Goal: Information Seeking & Learning: Check status

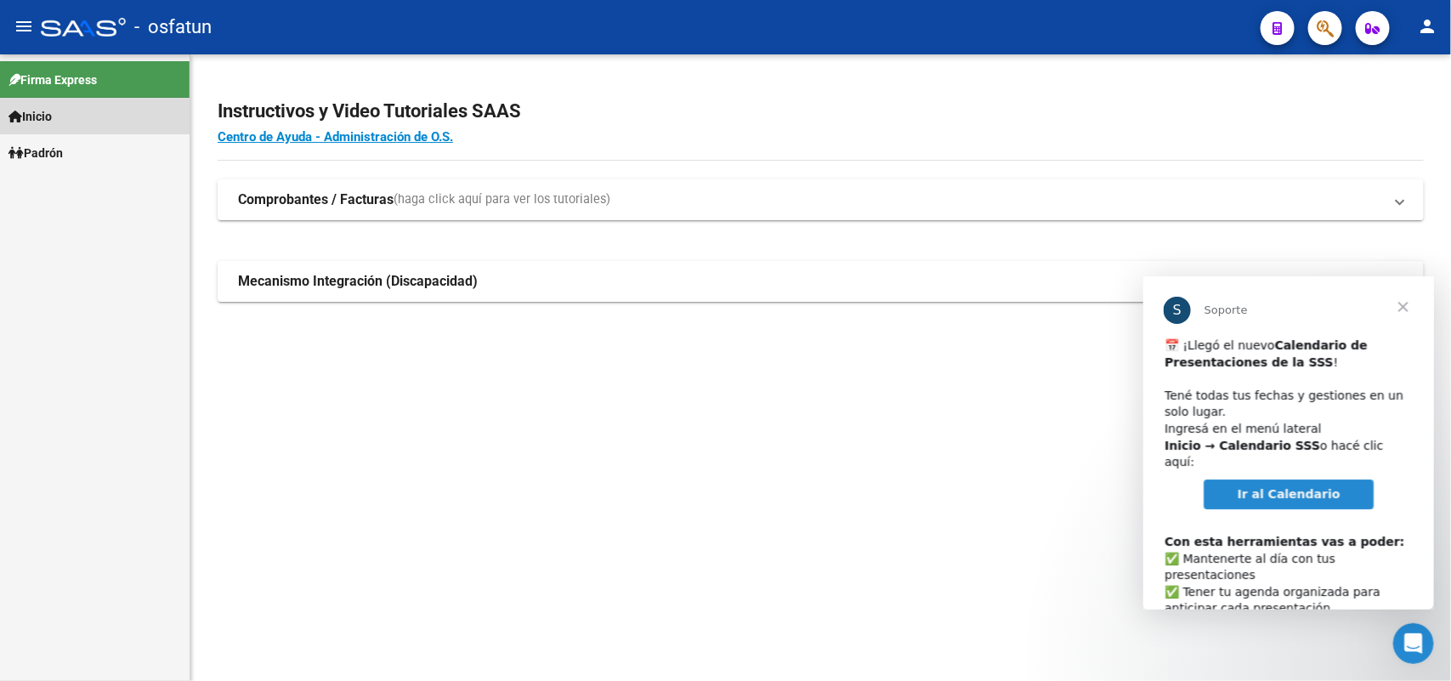
click at [107, 121] on link "Inicio" at bounding box center [95, 116] width 190 height 37
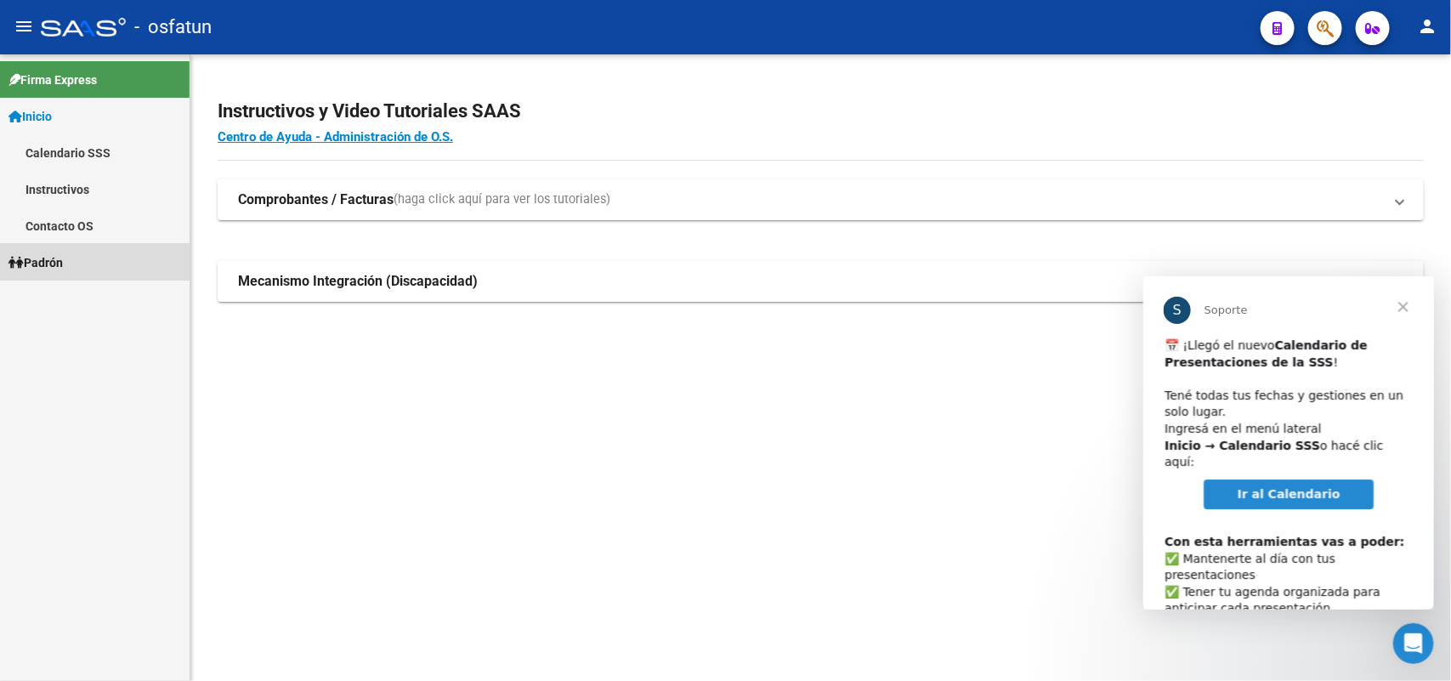
click at [119, 261] on link "Padrón" at bounding box center [95, 262] width 190 height 37
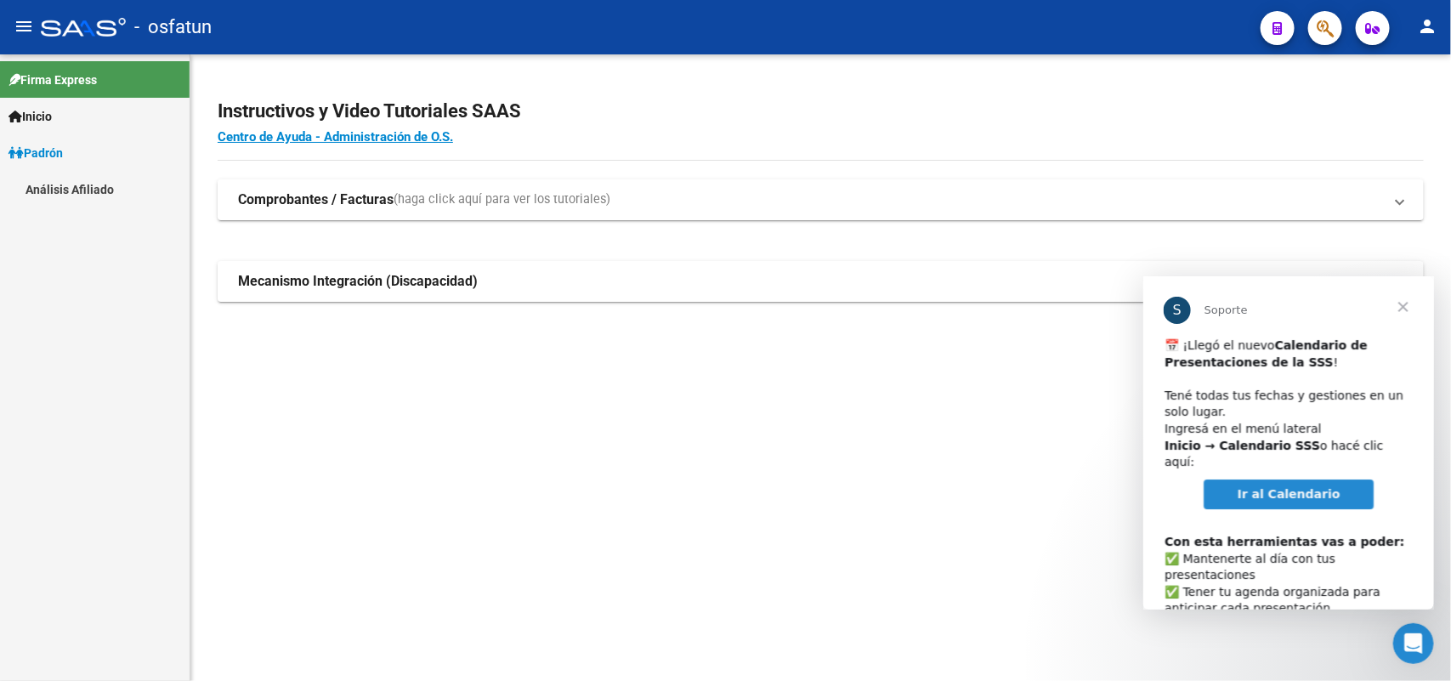
click at [95, 196] on link "Análisis Afiliado" at bounding box center [95, 189] width 190 height 37
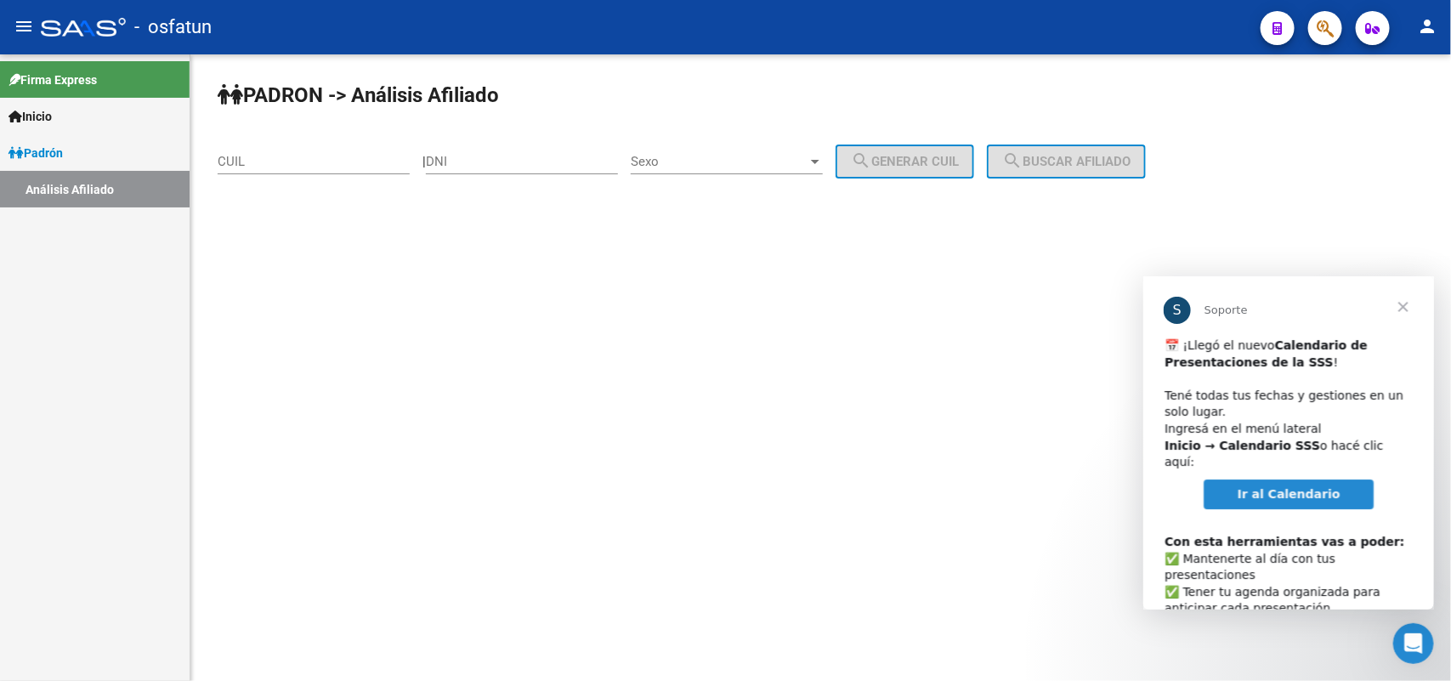
drag, startPoint x: 461, startPoint y: 147, endPoint x: 495, endPoint y: 159, distance: 36.0
click at [461, 145] on div "DNI" at bounding box center [522, 156] width 192 height 37
click at [495, 159] on input "DNI" at bounding box center [522, 161] width 192 height 15
paste input "20133741"
type input "20133741"
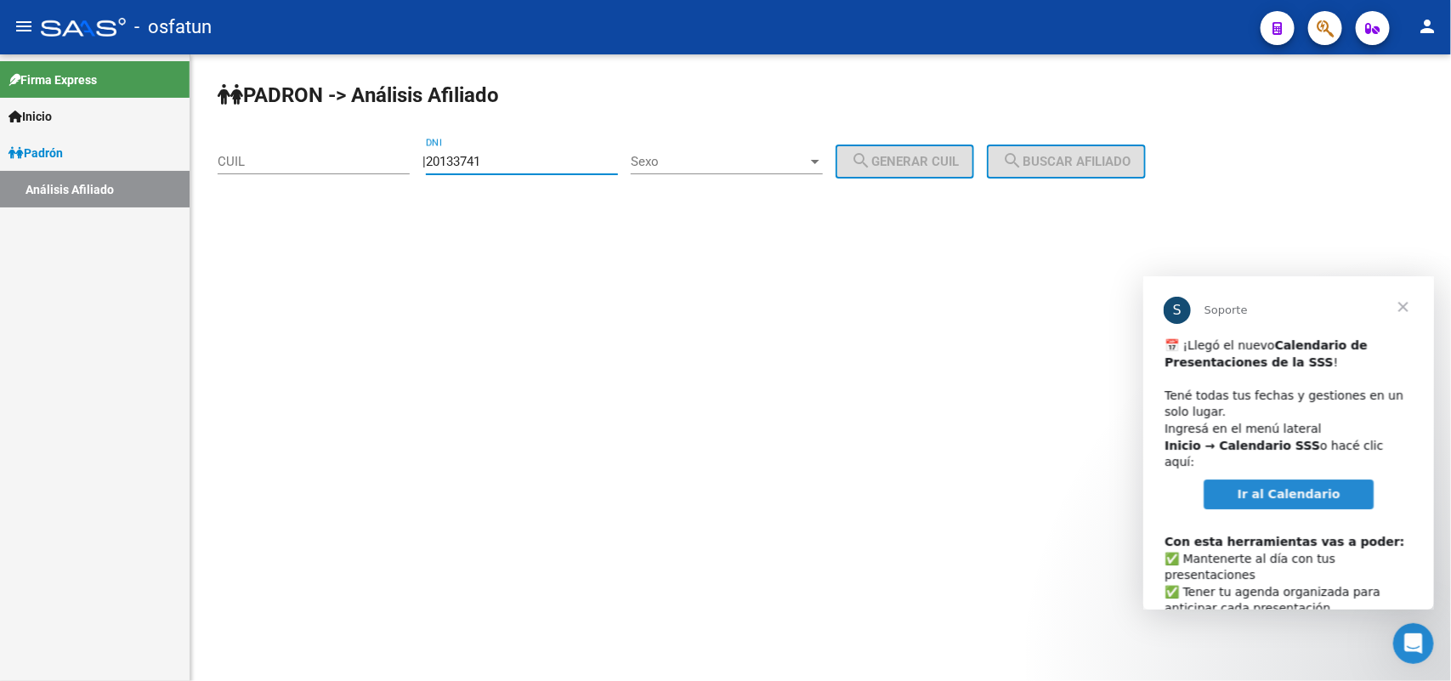
click at [684, 163] on span "Sexo" at bounding box center [719, 161] width 177 height 15
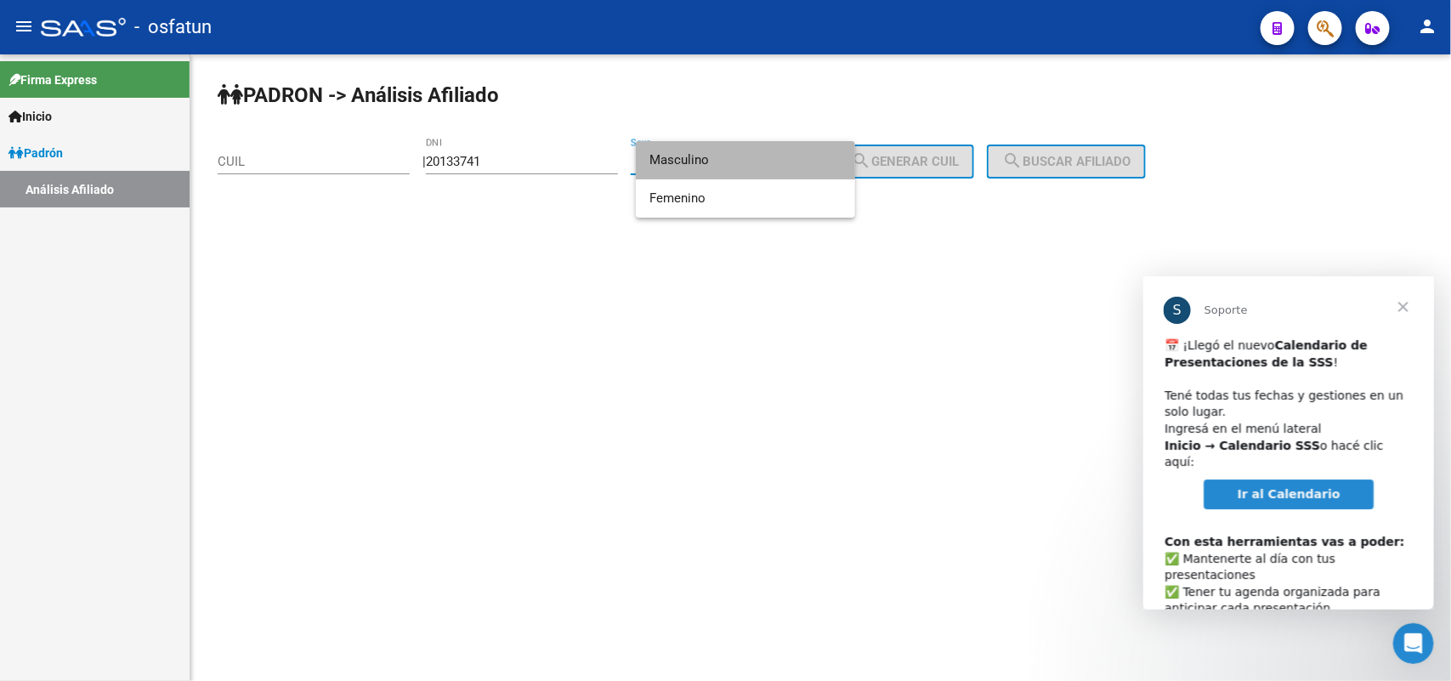
click at [693, 175] on span "Masculino" at bounding box center [745, 160] width 192 height 38
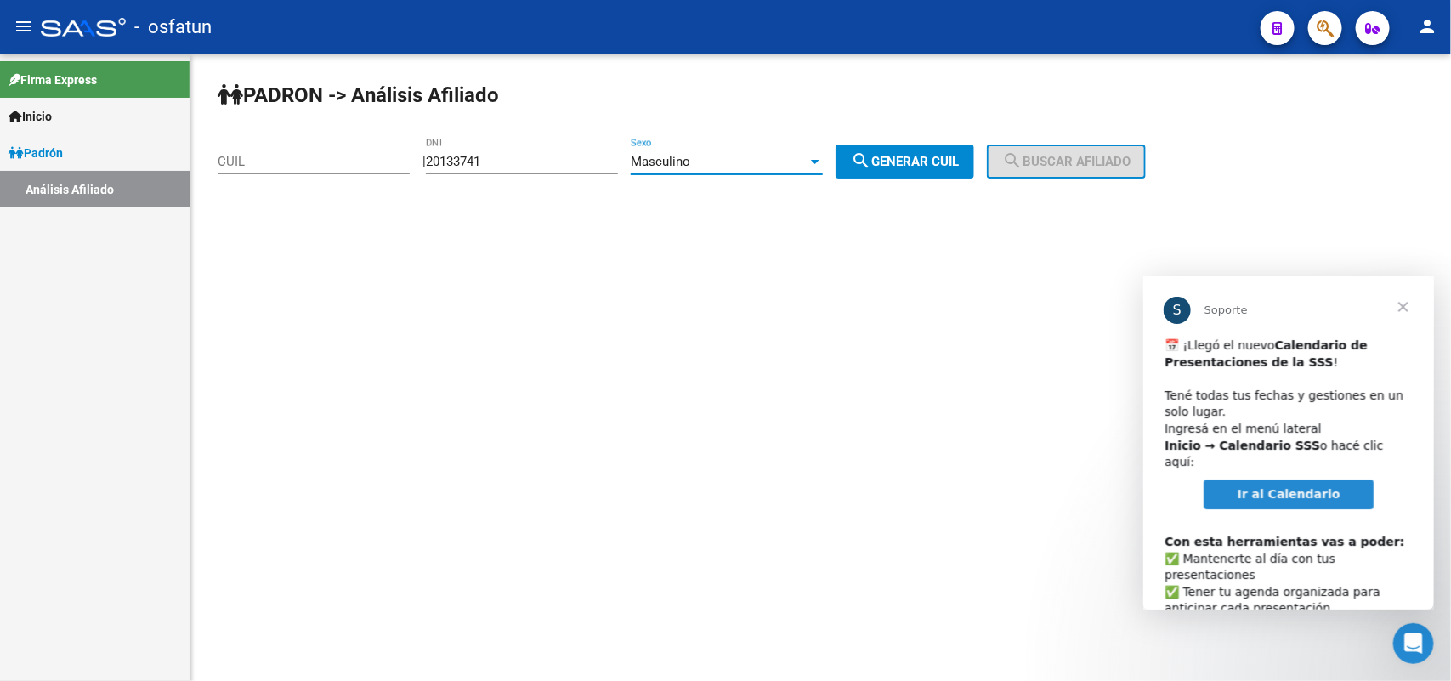
click at [912, 167] on span "search Generar CUIL" at bounding box center [905, 161] width 108 height 15
type input "20-20133741-1"
click at [1073, 168] on button "search Buscar afiliado" at bounding box center [1066, 161] width 159 height 34
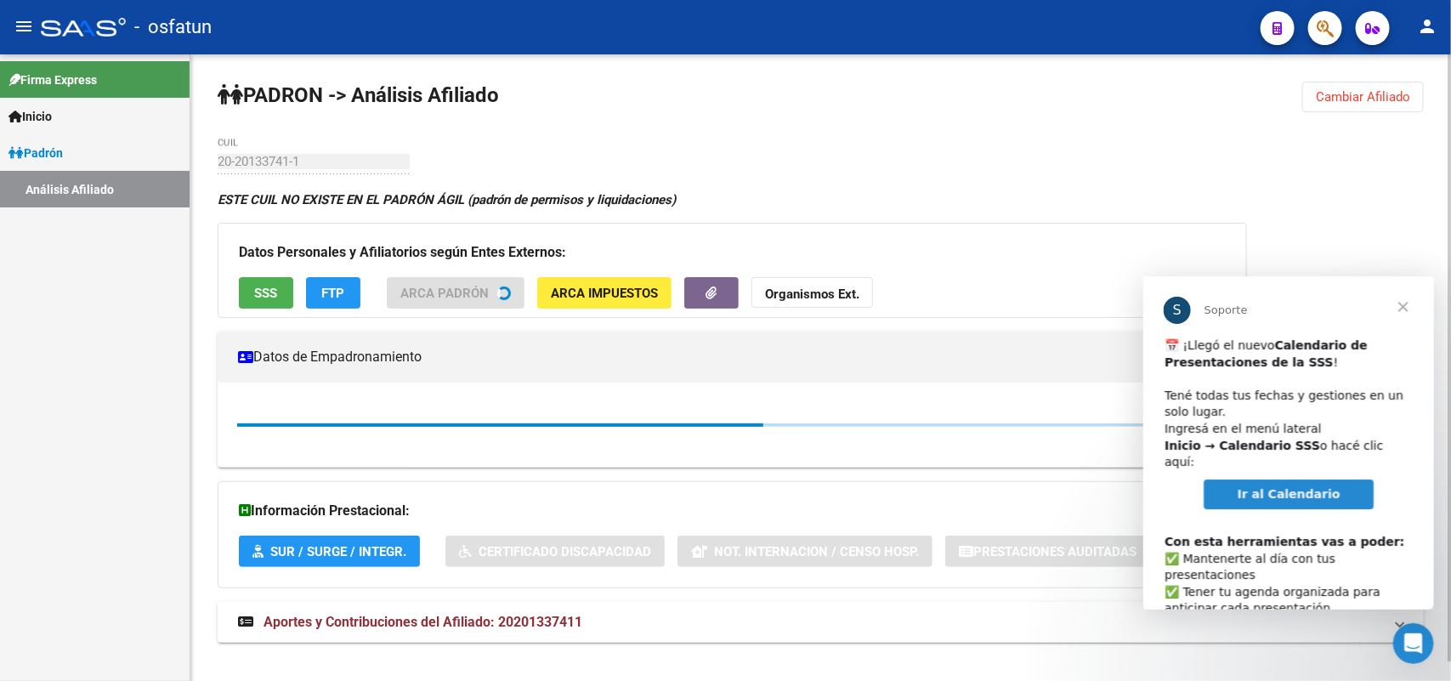
click at [1397, 308] on span "Cerrar" at bounding box center [1402, 305] width 61 height 61
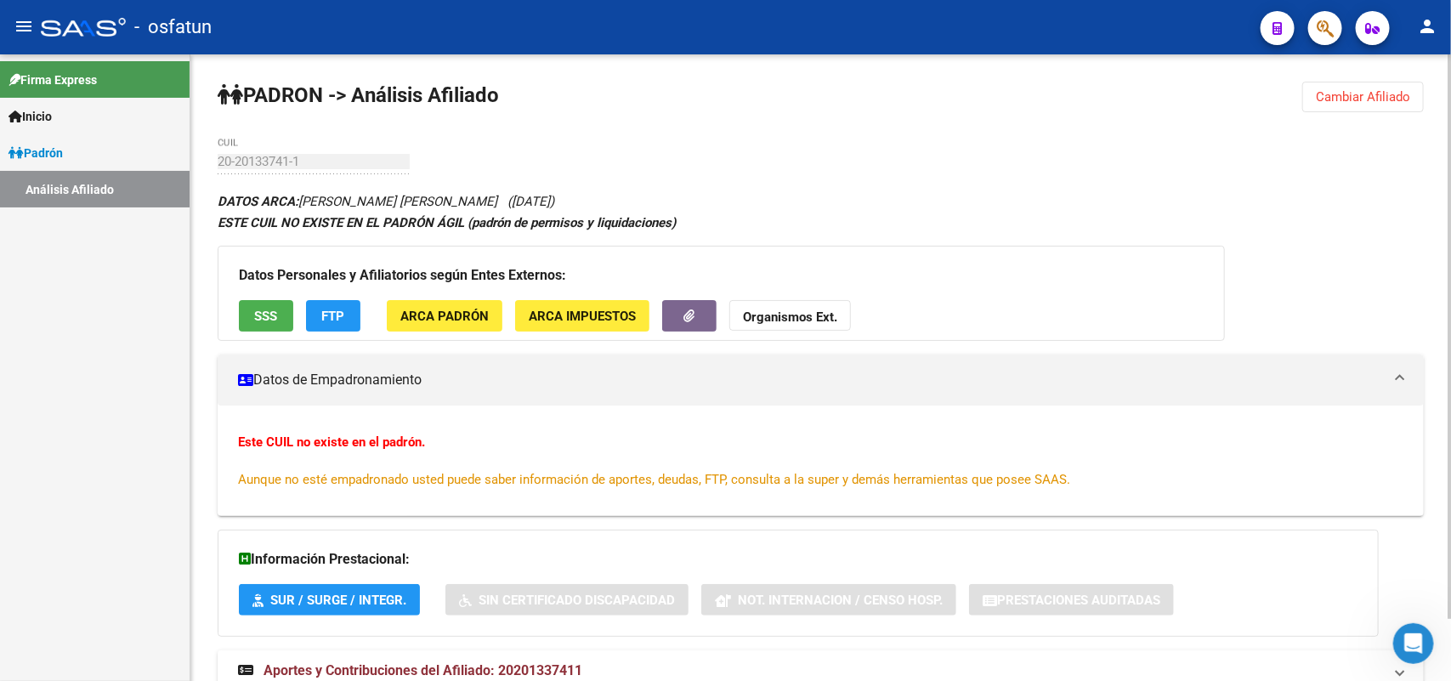
click at [1326, 99] on span "Cambiar Afiliado" at bounding box center [1362, 96] width 94 height 15
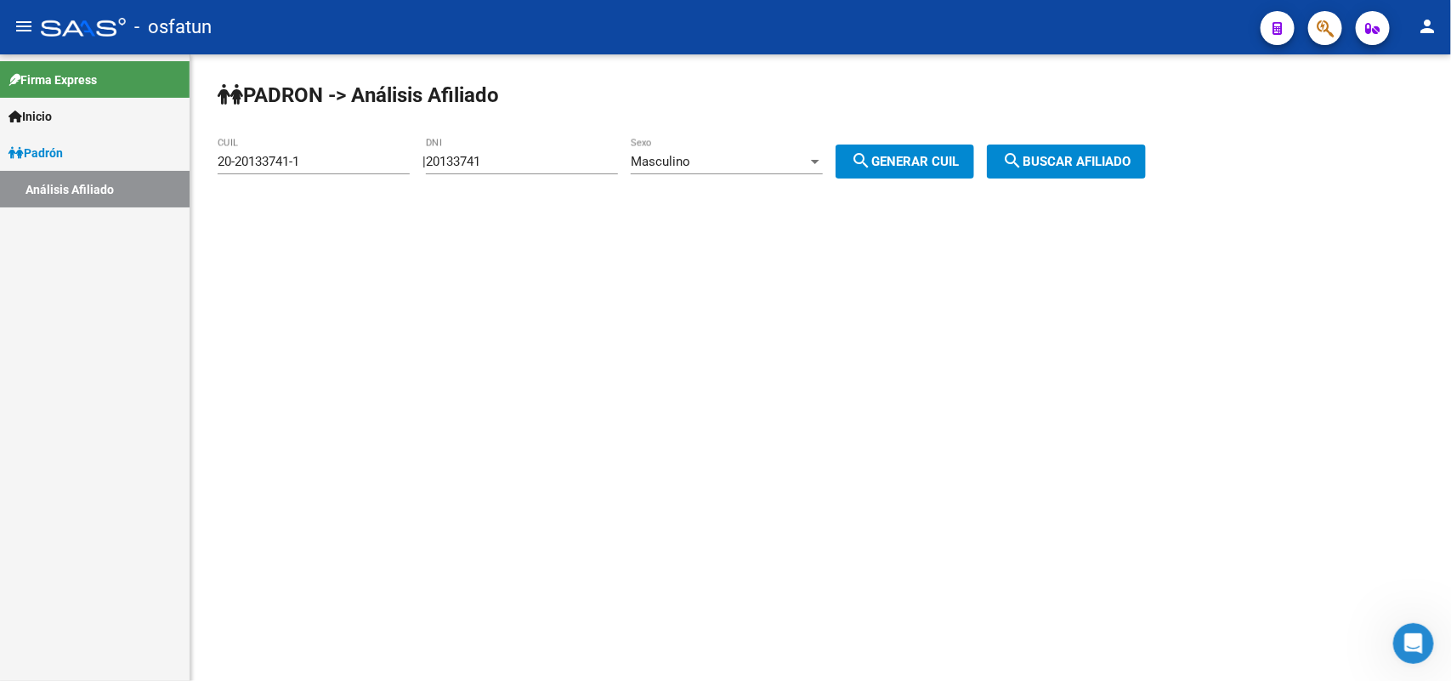
drag, startPoint x: 593, startPoint y: 171, endPoint x: 578, endPoint y: 162, distance: 17.5
click at [591, 168] on div "20133741 DNI" at bounding box center [522, 156] width 192 height 37
drag, startPoint x: 571, startPoint y: 160, endPoint x: 317, endPoint y: 160, distance: 254.1
click at [317, 160] on app-analisis-afiliado "[PERSON_NAME] -> Análisis Afiliado 20-20133741-1 CUIL | 20133741 DNI Masculino …" at bounding box center [688, 161] width 941 height 15
paste input "5221847"
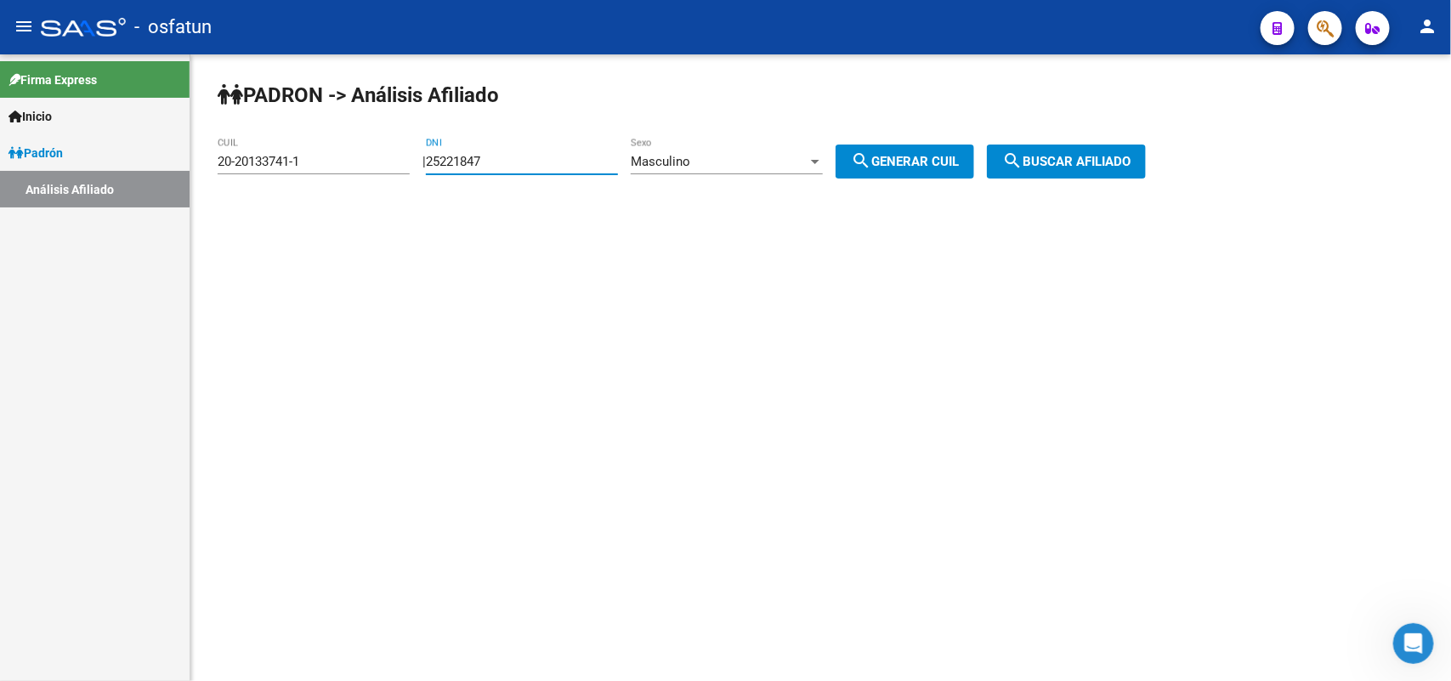
type input "25221847"
click at [724, 161] on div "Masculino" at bounding box center [719, 161] width 177 height 15
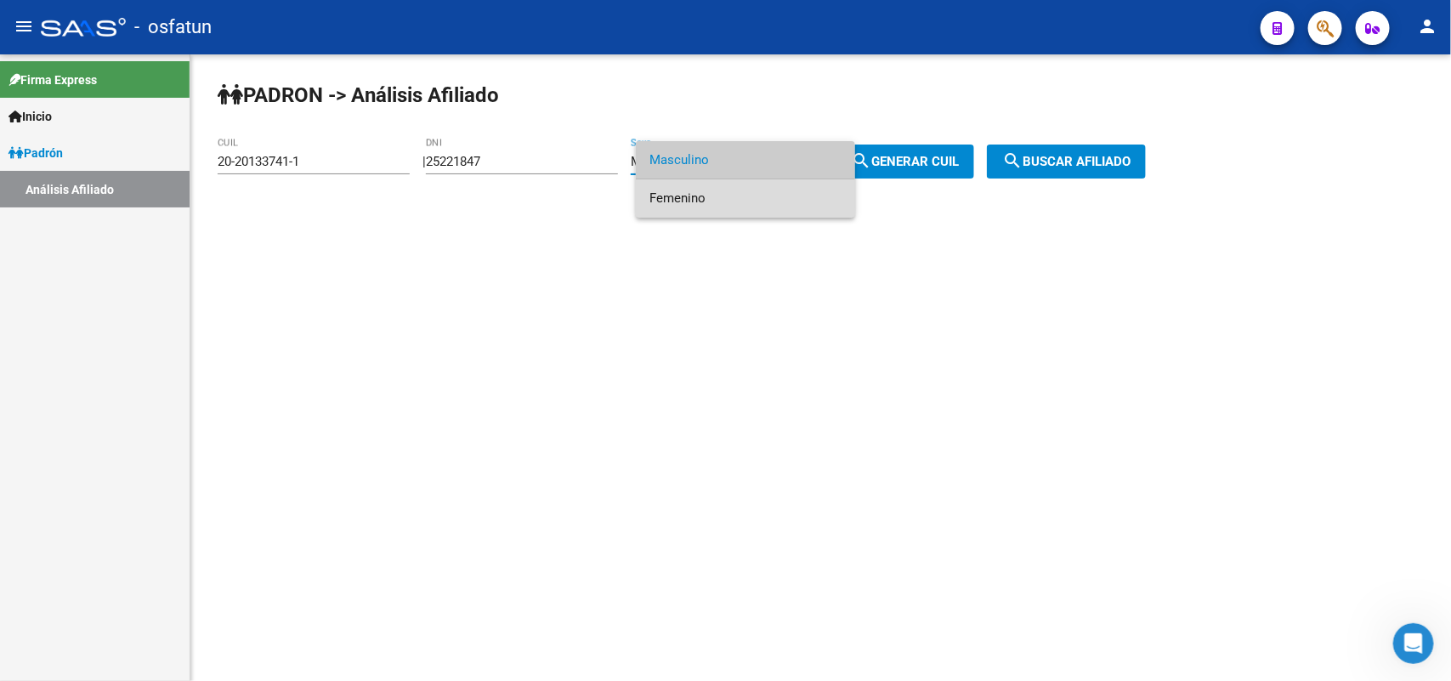
click at [716, 191] on span "Femenino" at bounding box center [745, 198] width 192 height 38
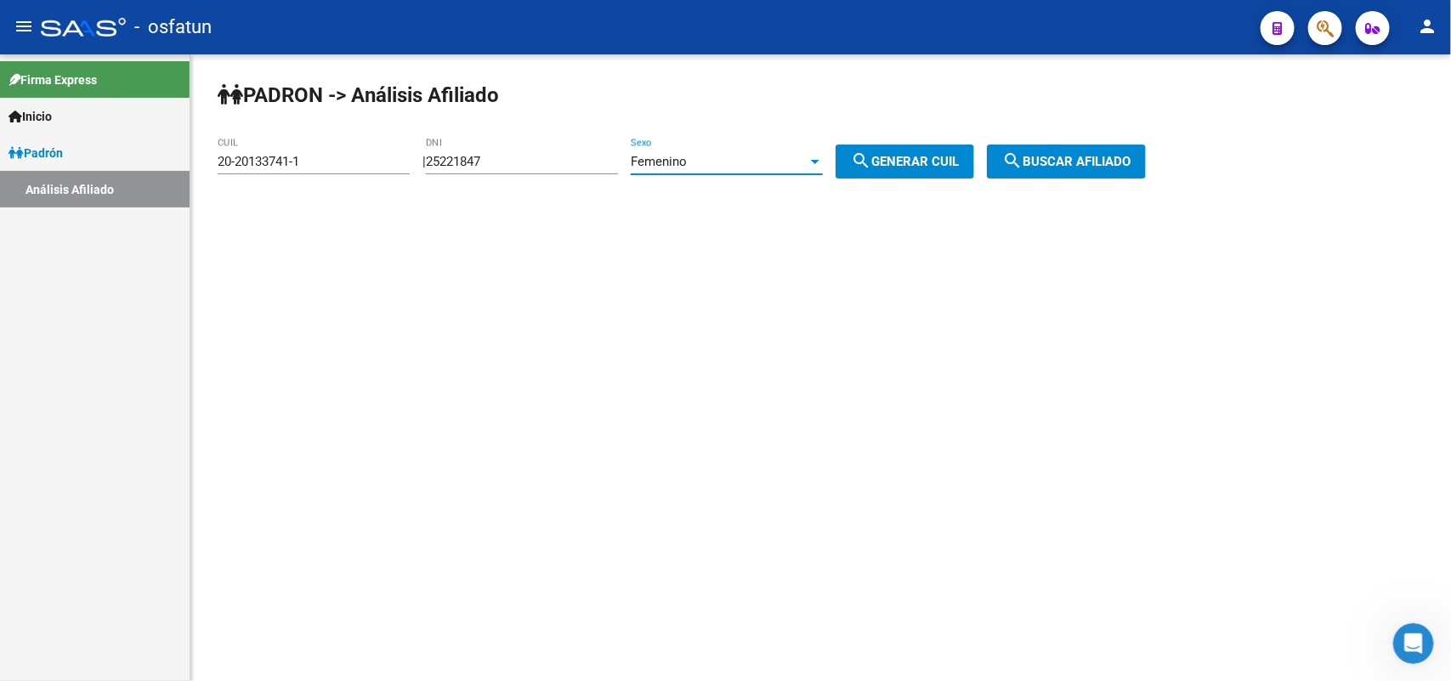
click at [932, 171] on button "search Generar CUIL" at bounding box center [904, 161] width 139 height 34
type input "27-25221847-0"
click at [1072, 166] on span "search Buscar afiliado" at bounding box center [1066, 161] width 128 height 15
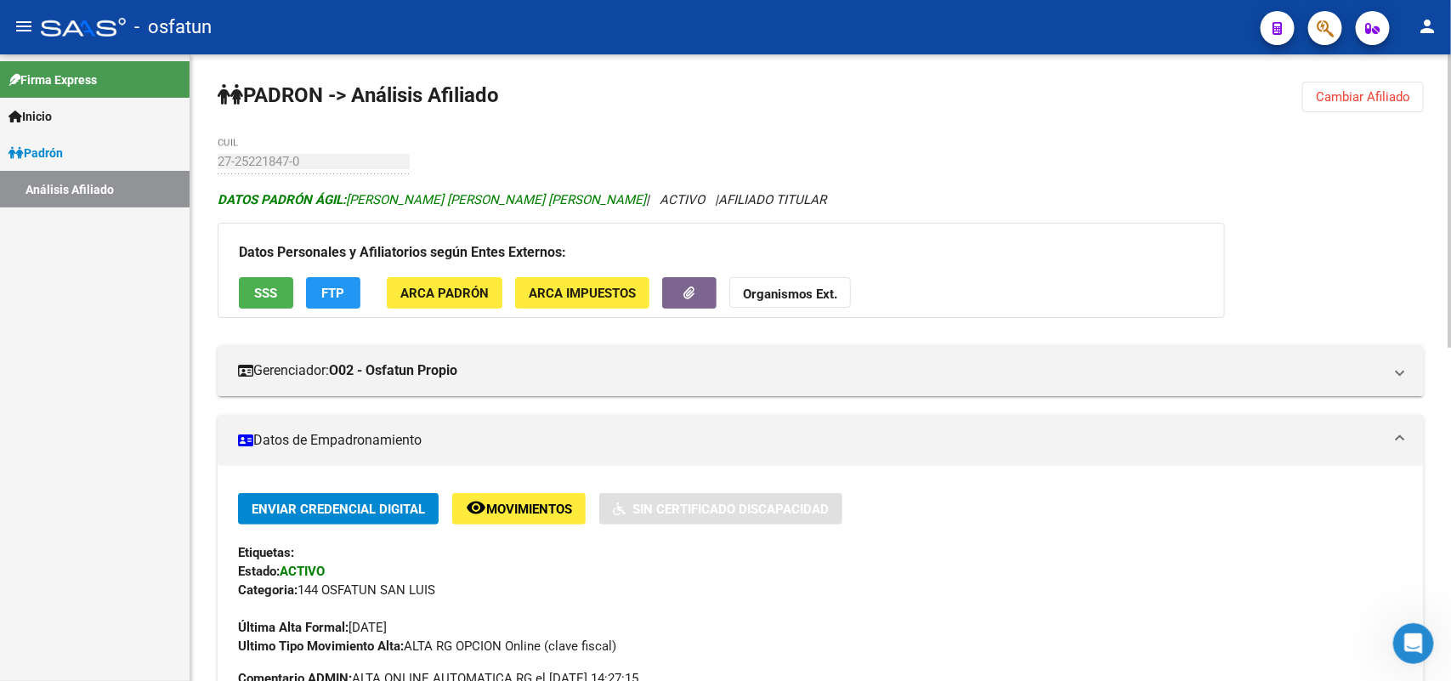
click at [493, 198] on span "DATOS [PERSON_NAME] ÁGIL: [PERSON_NAME] [PERSON_NAME] [PERSON_NAME]" at bounding box center [432, 199] width 428 height 15
click at [1371, 109] on button "Cambiar Afiliado" at bounding box center [1363, 97] width 122 height 31
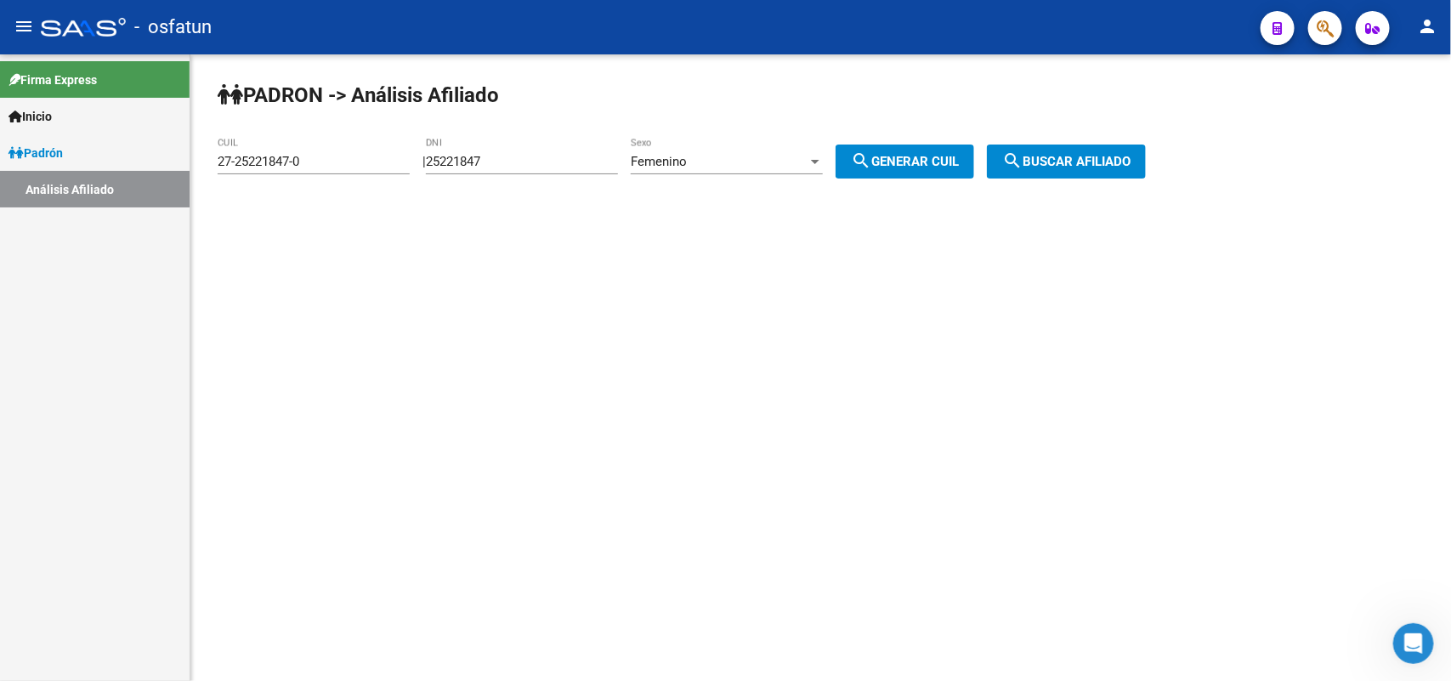
drag, startPoint x: 529, startPoint y: 153, endPoint x: 269, endPoint y: 179, distance: 260.5
click at [269, 169] on app-analisis-afiliado "[PERSON_NAME] -> Análisis Afiliado 27-25221847-0 CUIL | 25221847 DNI Femenino S…" at bounding box center [688, 161] width 941 height 15
paste input "0677183"
type input "20677183"
click at [718, 154] on div "Femenino" at bounding box center [719, 161] width 177 height 15
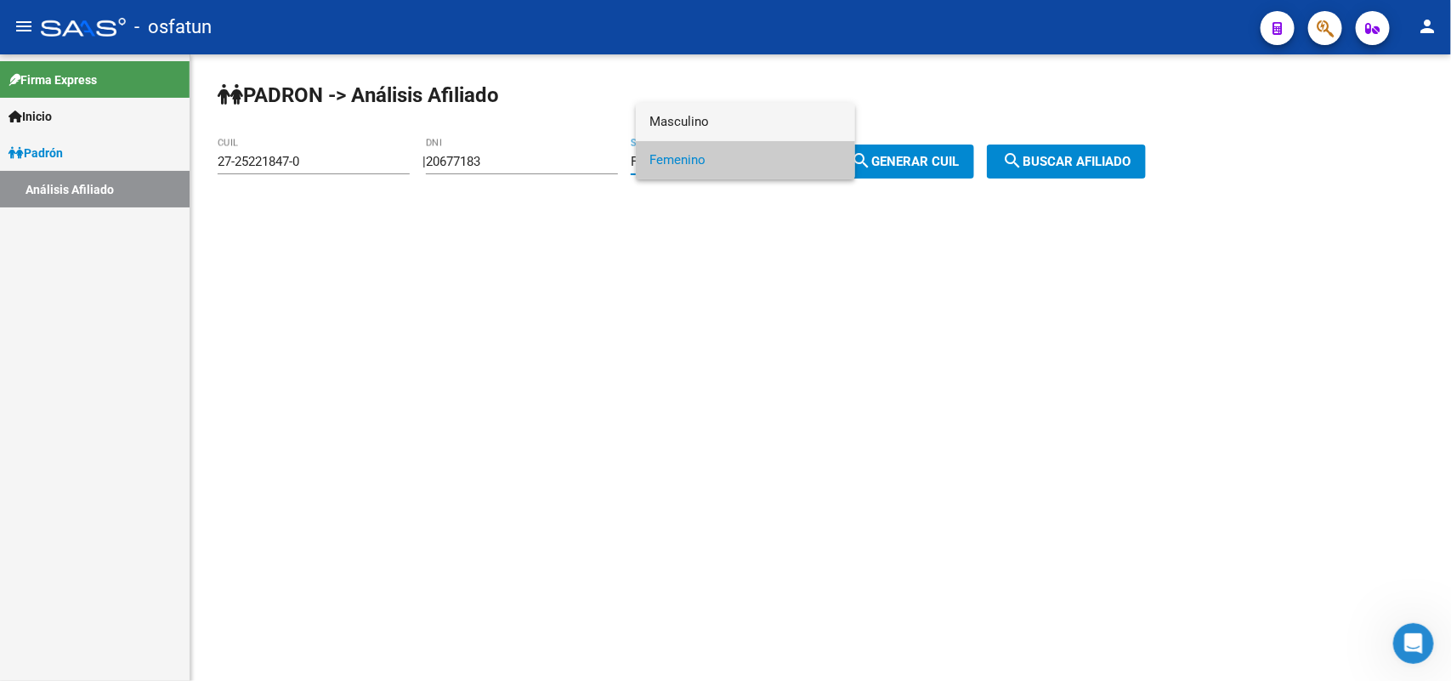
click at [707, 128] on span "Masculino" at bounding box center [745, 122] width 192 height 38
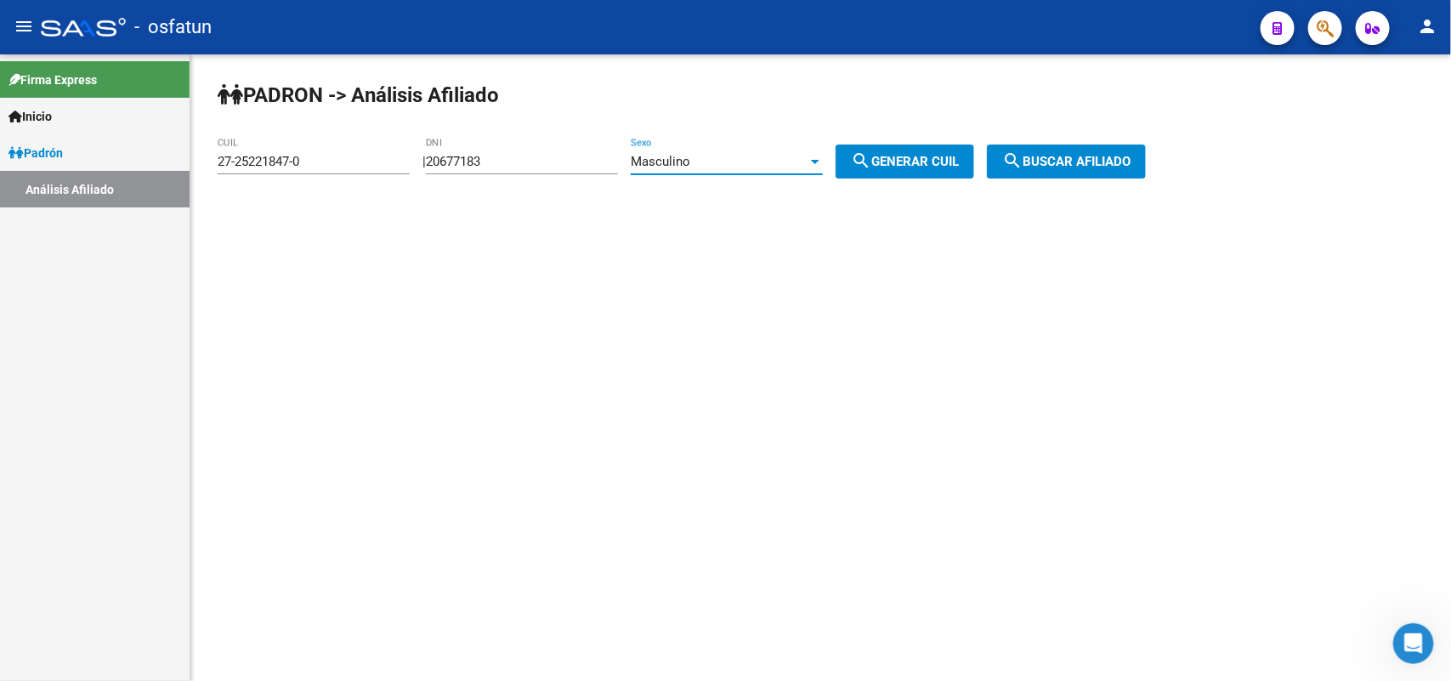
click at [871, 159] on mat-icon "search" at bounding box center [861, 160] width 20 height 20
type input "20-20677183-7"
click at [1021, 162] on mat-icon "search" at bounding box center [1012, 160] width 20 height 20
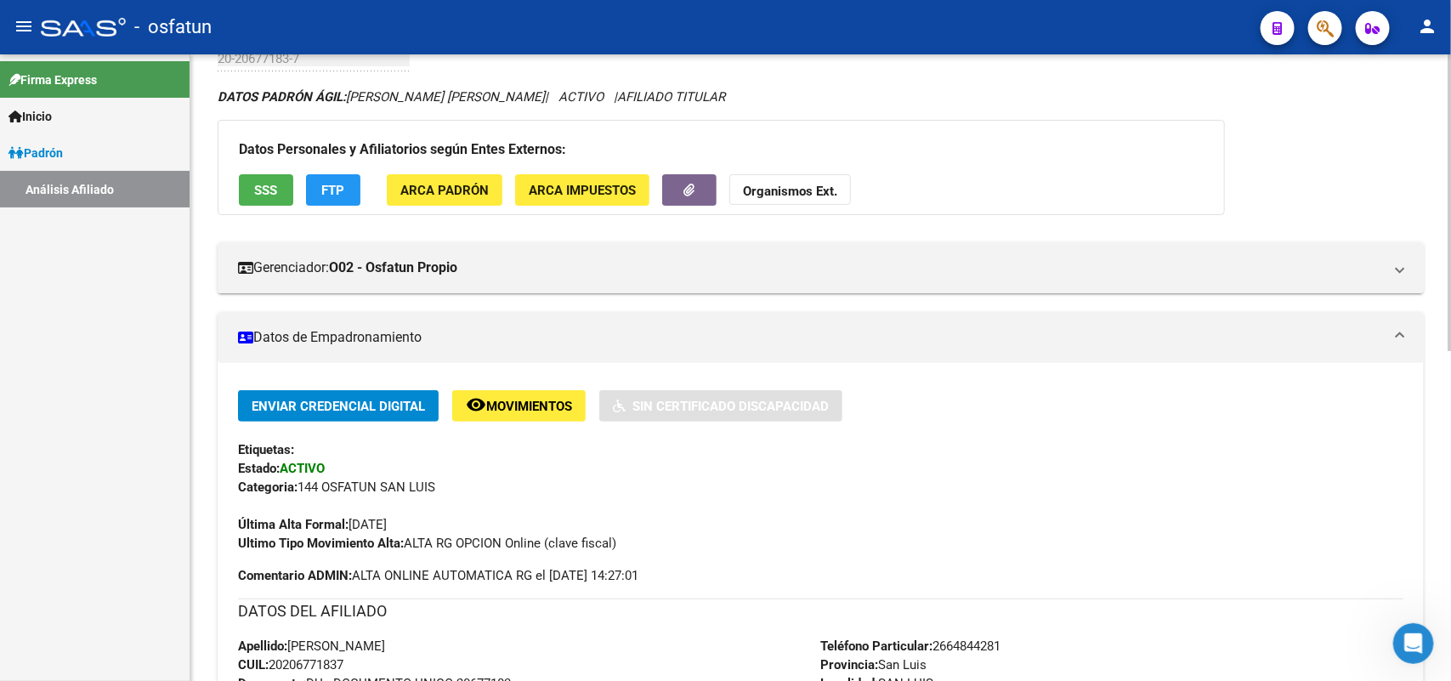
scroll to position [711, 0]
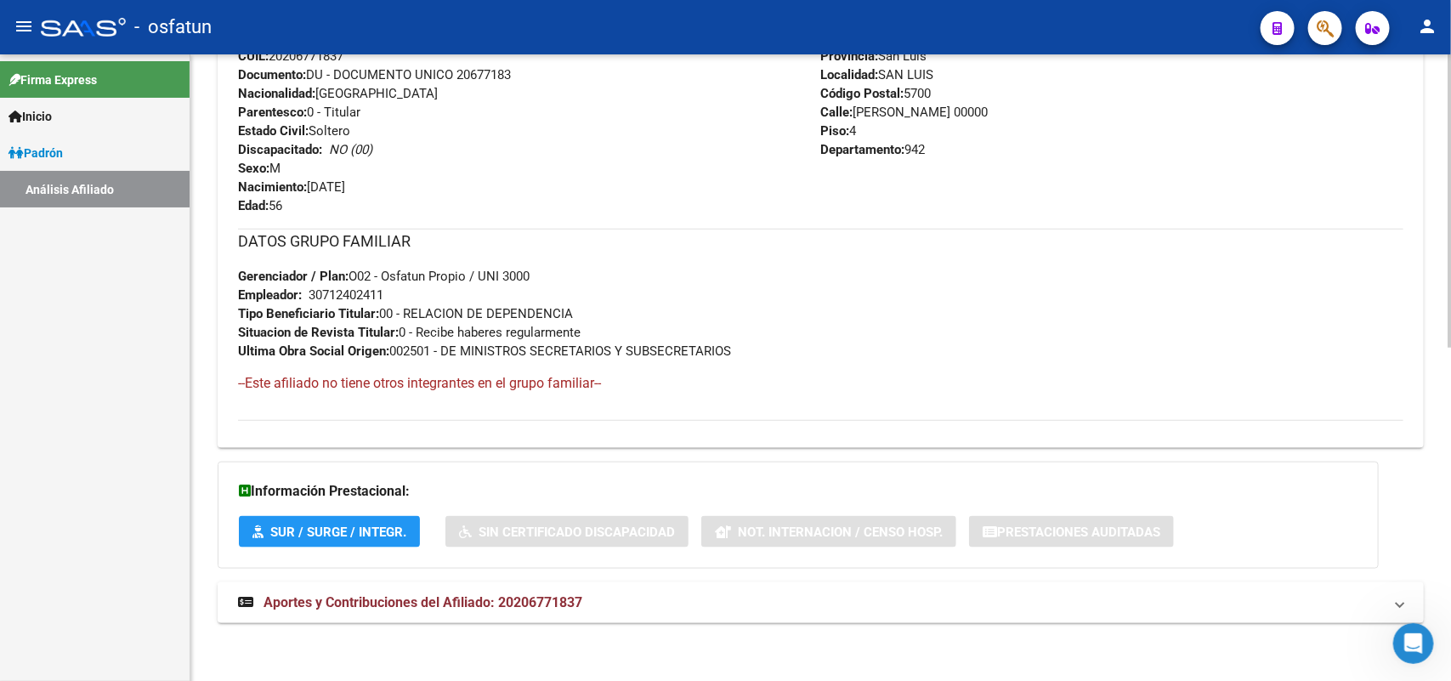
click at [525, 594] on span "Aportes y Contribuciones del Afiliado: 20206771837" at bounding box center [422, 602] width 319 height 16
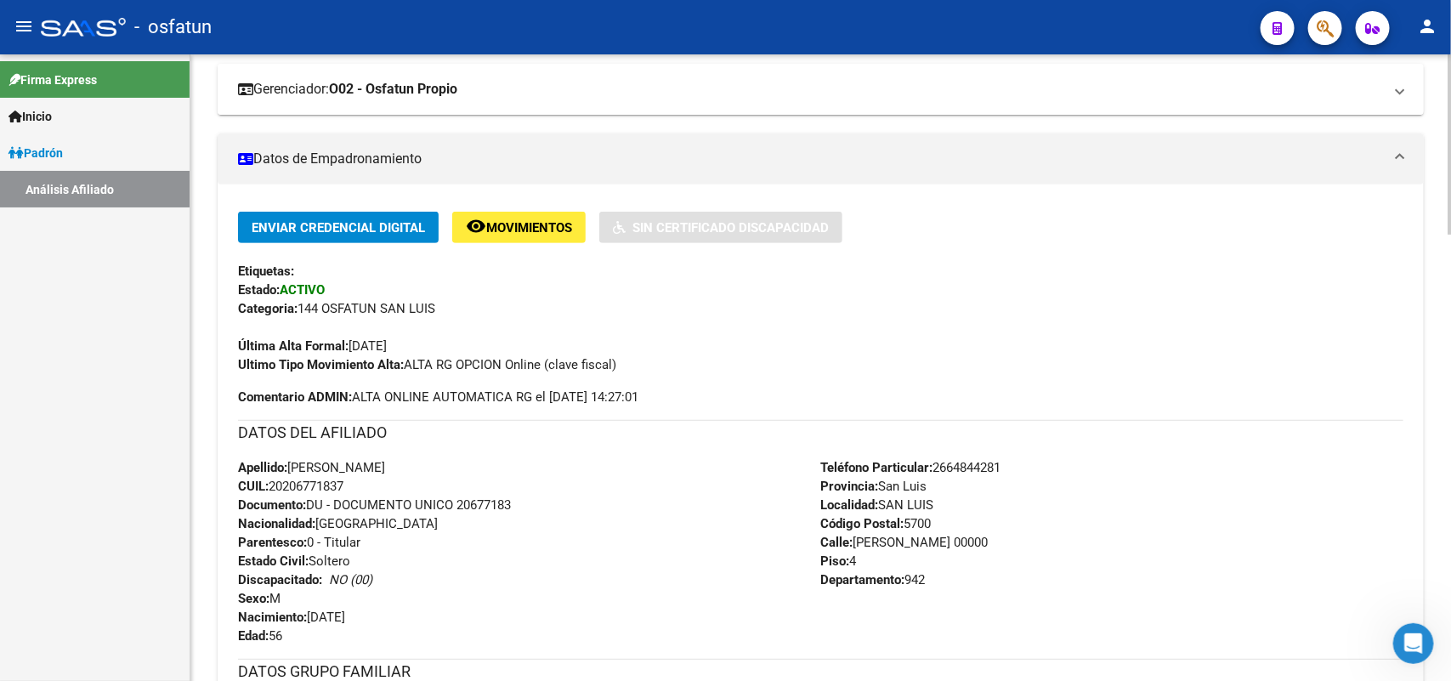
scroll to position [0, 0]
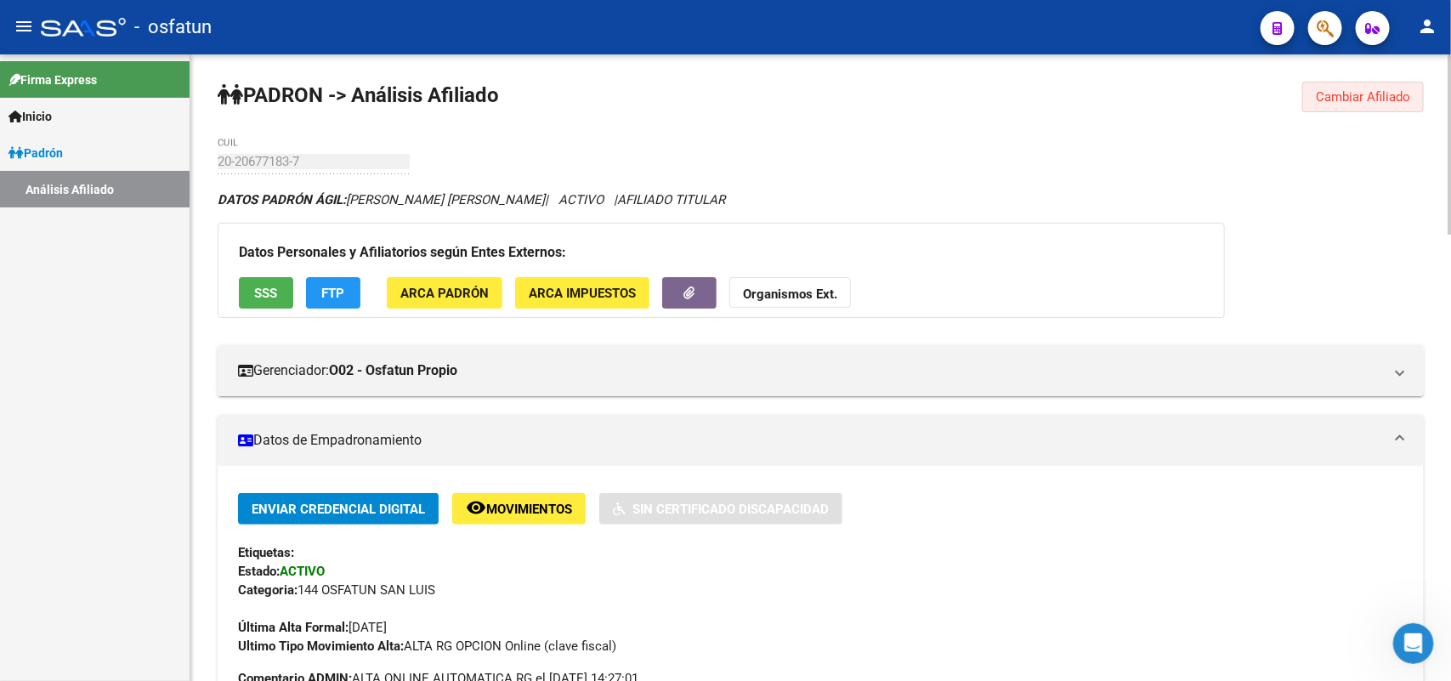
click at [1345, 103] on span "Cambiar Afiliado" at bounding box center [1362, 96] width 94 height 15
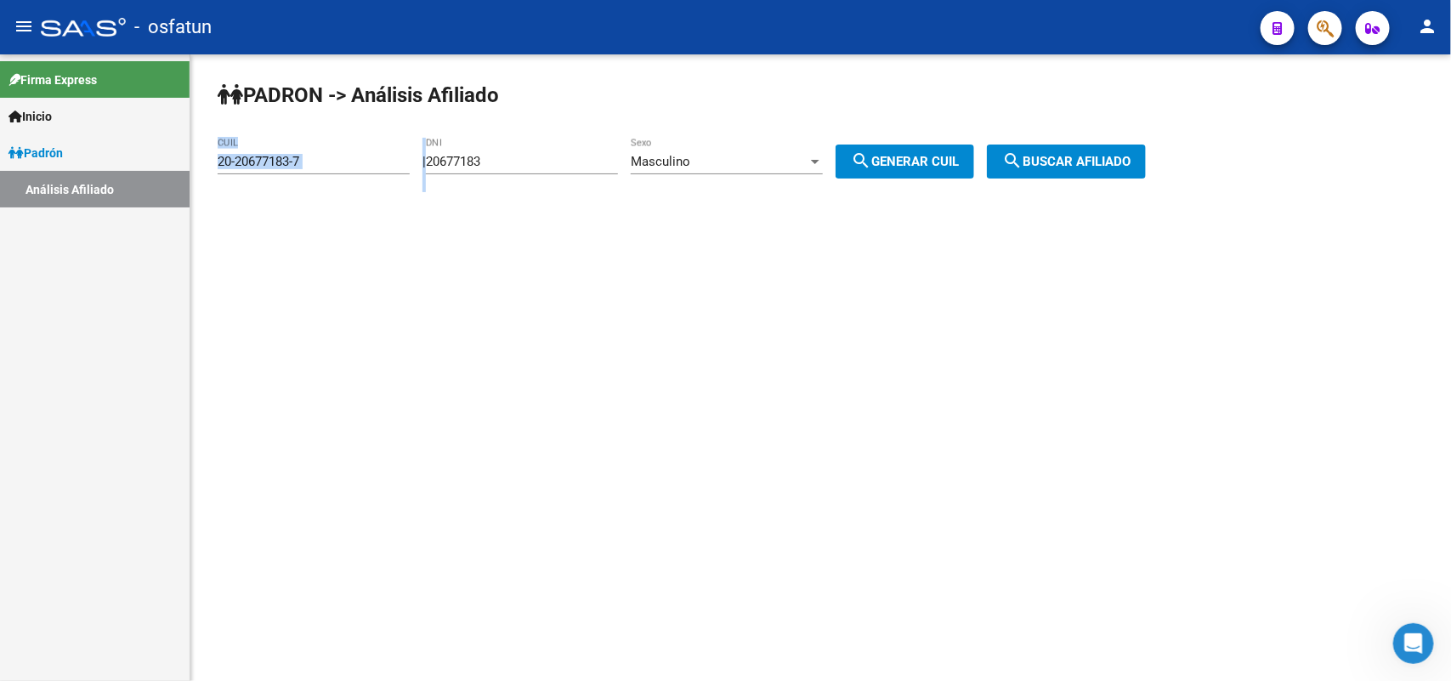
drag, startPoint x: 524, startPoint y: 158, endPoint x: 383, endPoint y: 161, distance: 141.1
click at [383, 161] on app-analisis-afiliado "[PERSON_NAME] -> Análisis Afiliado 20-20677183-7 CUIL | 20677183 DNI Masculino …" at bounding box center [688, 161] width 941 height 15
drag, startPoint x: 574, startPoint y: 163, endPoint x: 561, endPoint y: 163, distance: 12.7
click at [572, 163] on input "20677183" at bounding box center [522, 161] width 192 height 15
drag, startPoint x: 561, startPoint y: 163, endPoint x: 413, endPoint y: 164, distance: 147.9
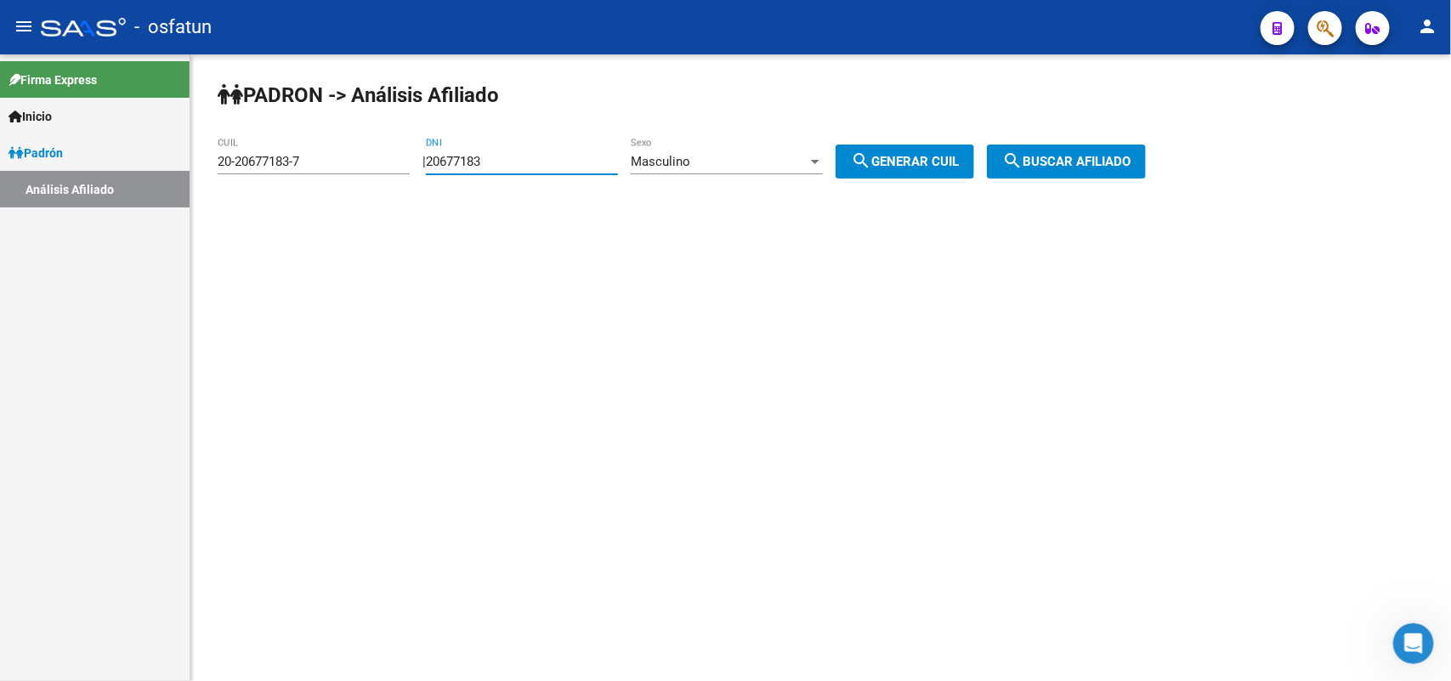
click at [413, 164] on app-analisis-afiliado "[PERSON_NAME] -> Análisis Afiliado 20-20677183-7 CUIL | 20677183 DNI Masculino …" at bounding box center [688, 161] width 941 height 15
paste input "3022364"
type input "23022364"
click at [729, 164] on div "Masculino" at bounding box center [719, 161] width 177 height 15
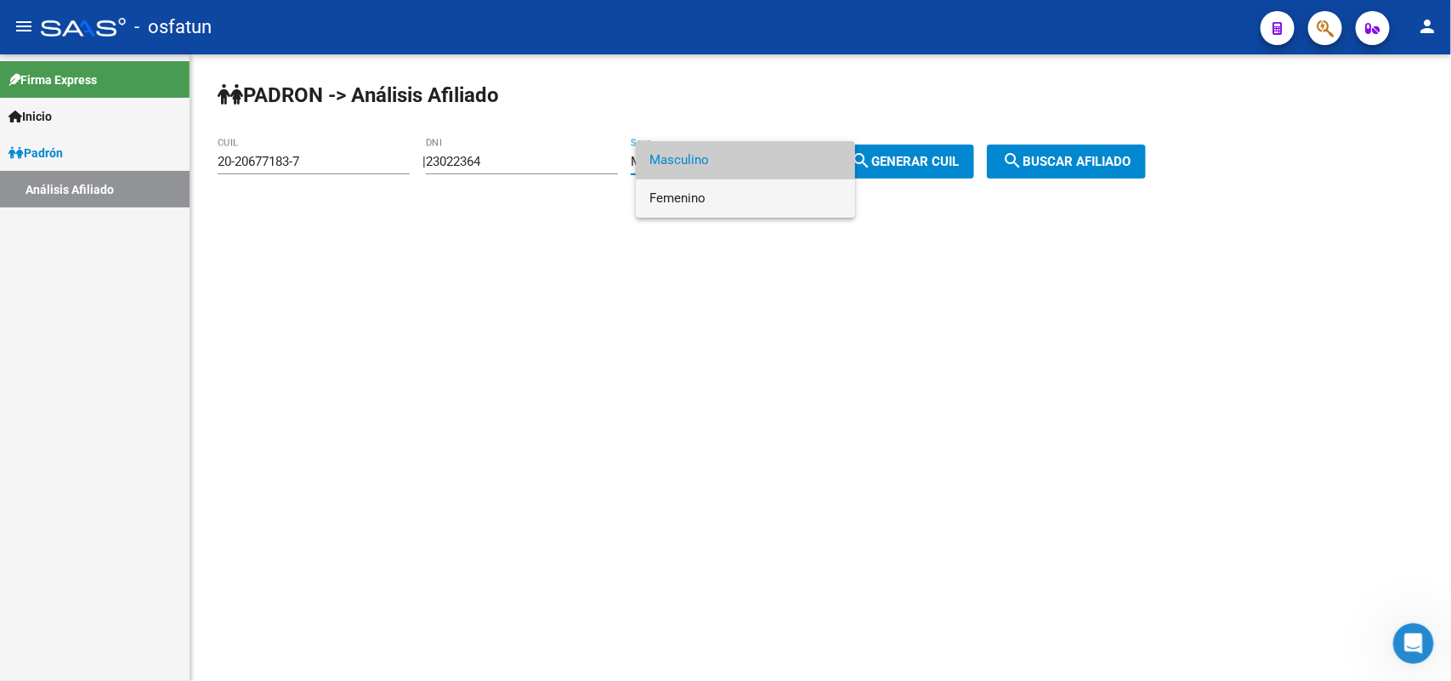
drag, startPoint x: 742, startPoint y: 196, endPoint x: 805, endPoint y: 197, distance: 62.9
click at [742, 197] on span "Femenino" at bounding box center [745, 198] width 192 height 38
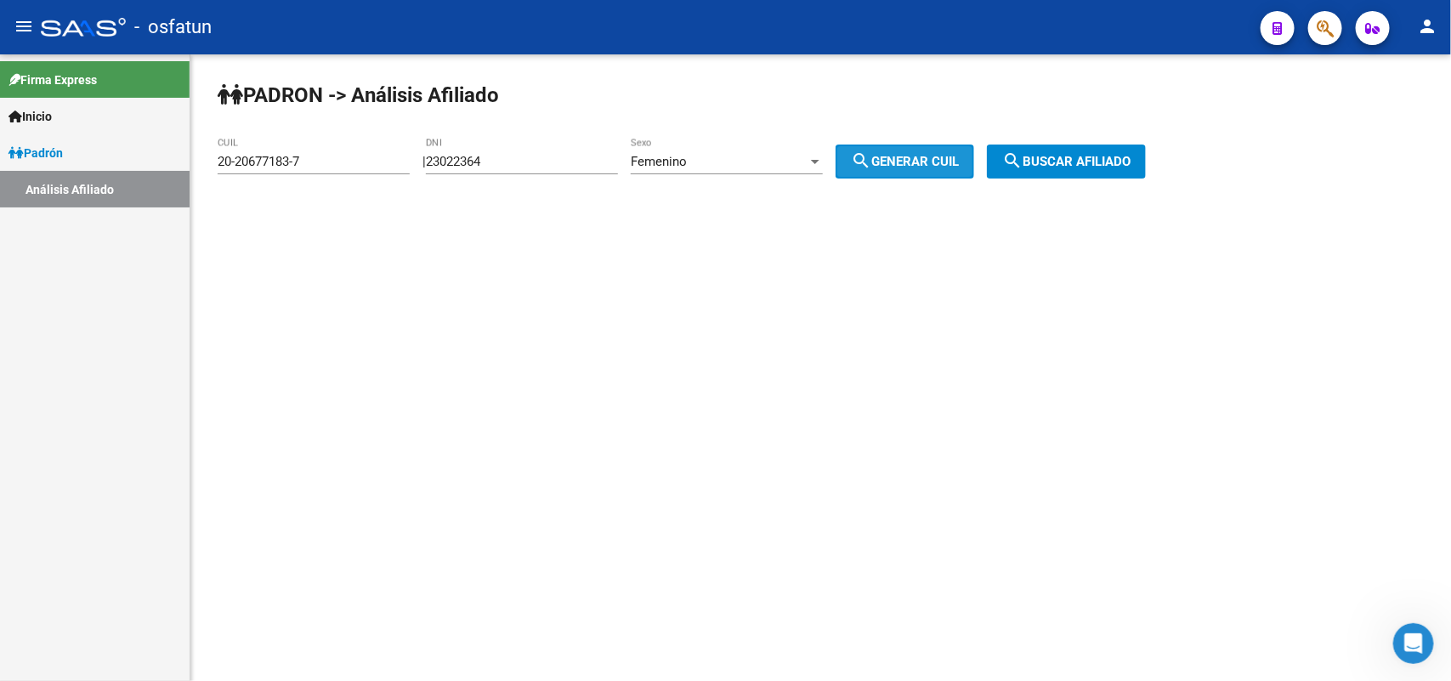
click at [906, 176] on button "search Generar CUIL" at bounding box center [904, 161] width 139 height 34
type input "27-23022364-0"
click at [1145, 175] on button "search Buscar afiliado" at bounding box center [1066, 161] width 159 height 34
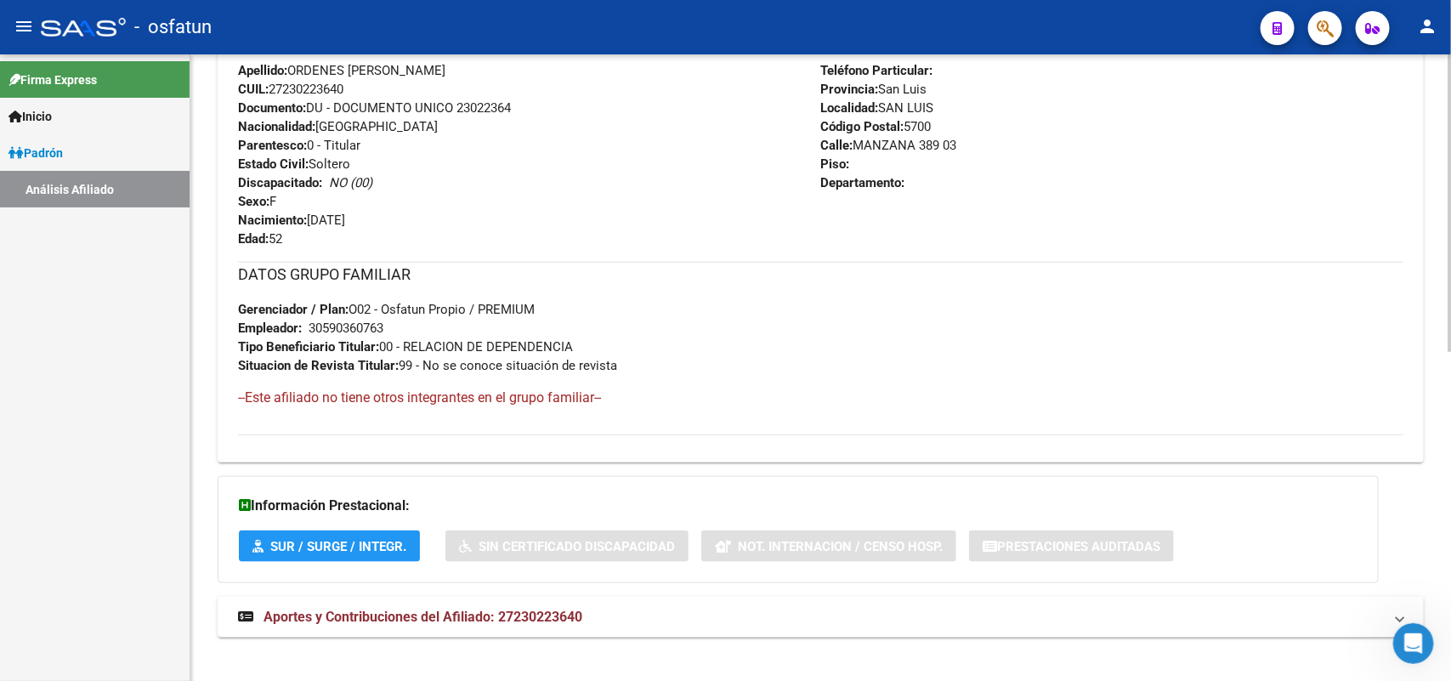
scroll to position [693, 0]
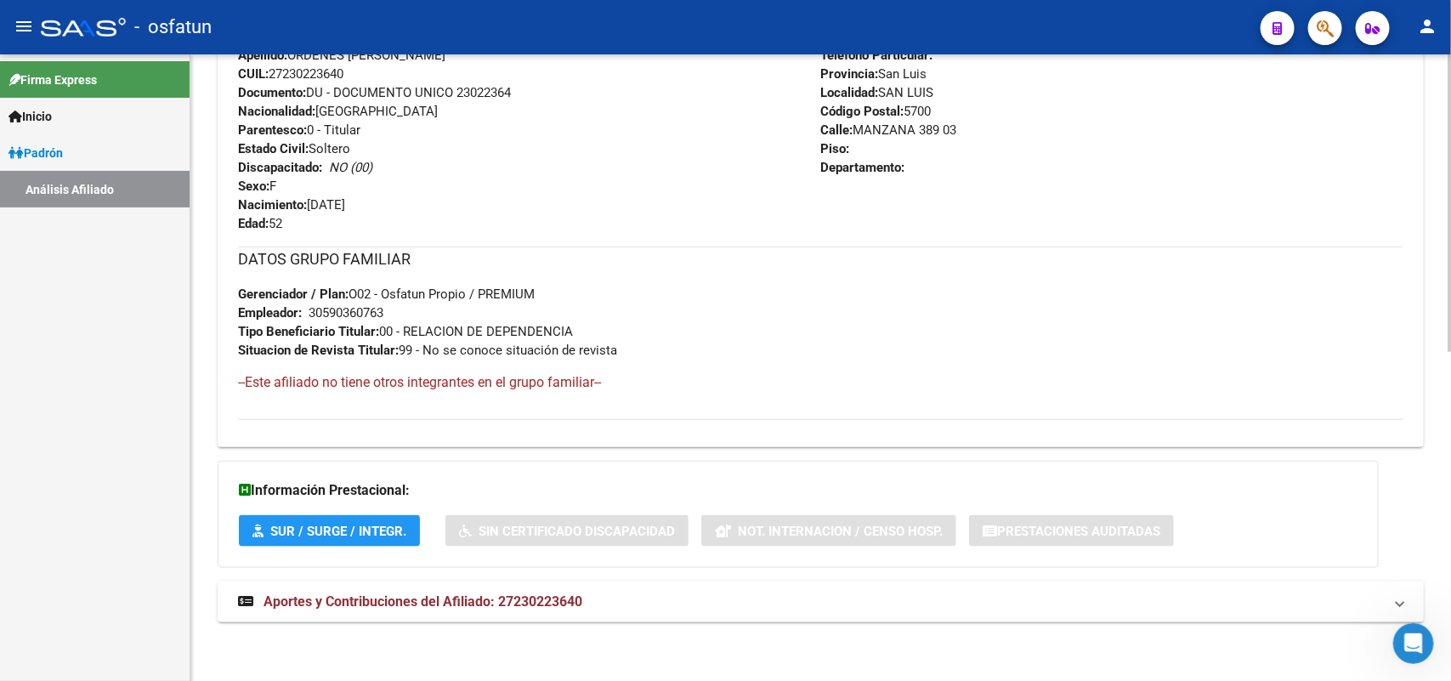
click at [541, 604] on span "Aportes y Contribuciones del Afiliado: 27230223640" at bounding box center [422, 601] width 319 height 16
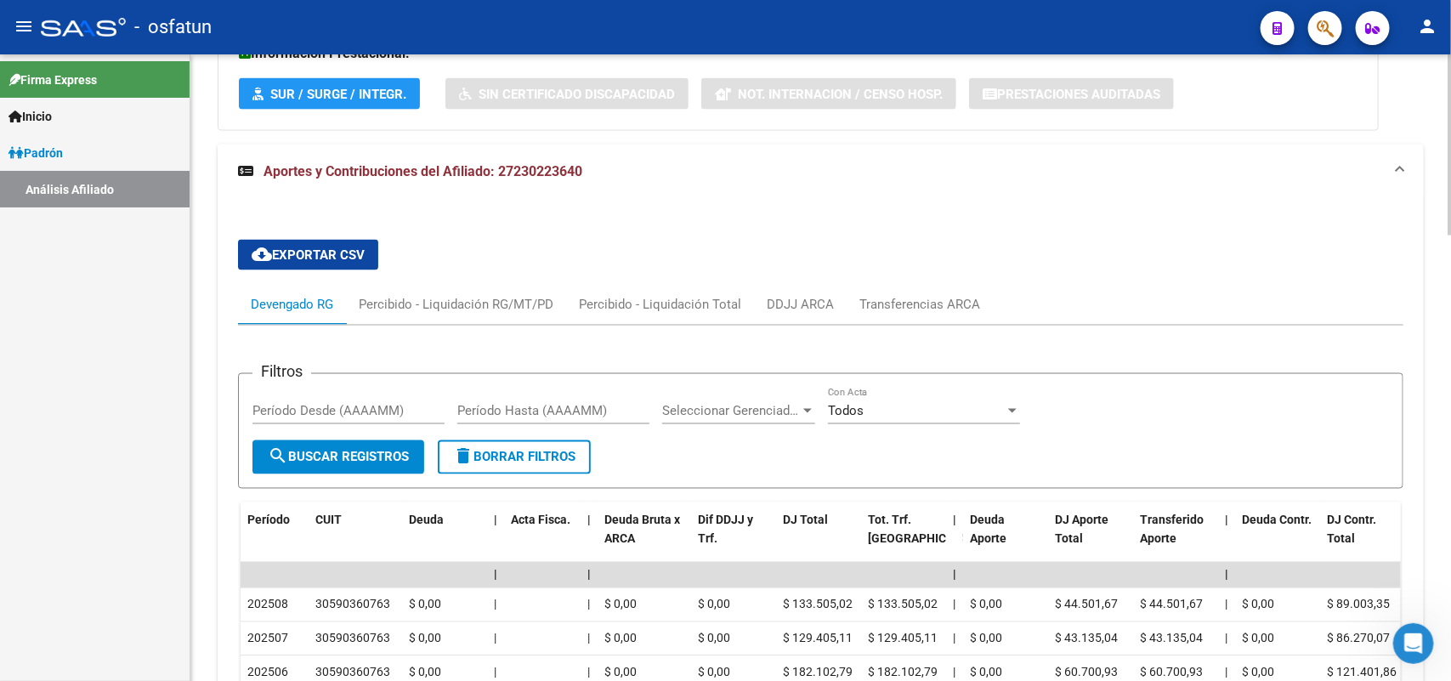
scroll to position [1536, 0]
